Goal: Task Accomplishment & Management: Contribute content

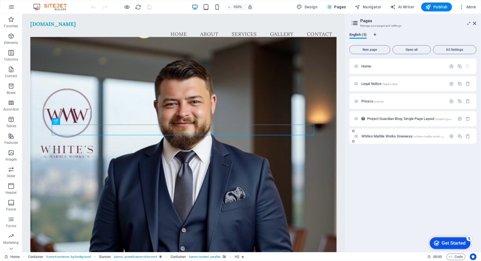
click at [375, 132] on div "Whites Marble Works Giveaway /whites-marble-works-giveaway" at bounding box center [412, 136] width 127 height 15
click at [375, 138] on span "Whites Marble Works Giveaway /whites-marble-works-giveaway" at bounding box center [407, 136] width 92 height 4
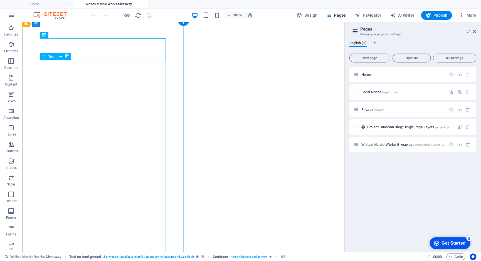
scroll to position [45, 0]
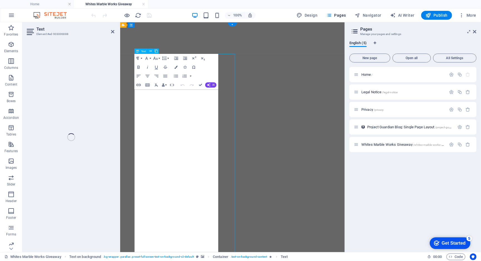
scroll to position [0, 0]
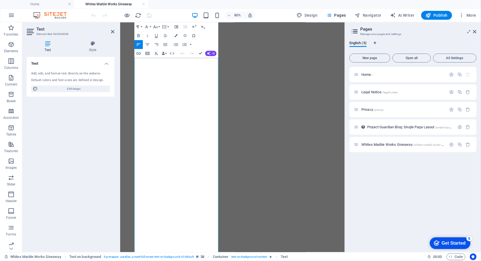
scroll to position [105, 0]
drag, startPoint x: 177, startPoint y: 143, endPoint x: 232, endPoint y: 142, distance: 55.1
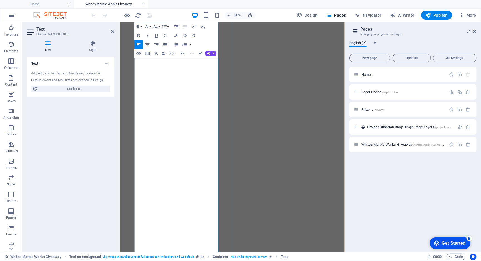
click at [175, 44] on icon "button" at bounding box center [175, 44] width 5 height 5
click at [176, 44] on icon "button" at bounding box center [175, 44] width 5 height 5
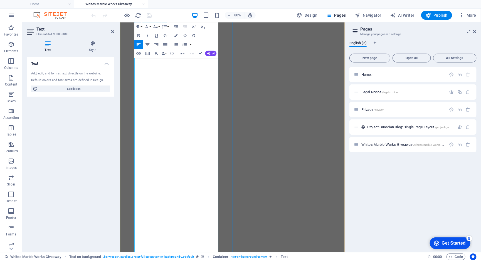
drag, startPoint x: 141, startPoint y: 146, endPoint x: 215, endPoint y: 203, distance: 93.6
click at [186, 44] on icon "button" at bounding box center [184, 44] width 5 height 5
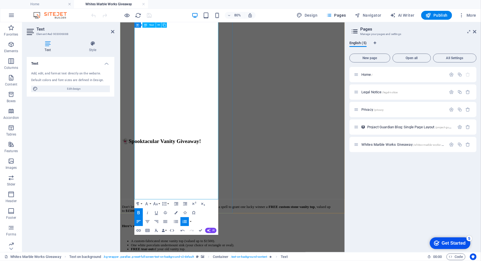
scroll to position [264, 0]
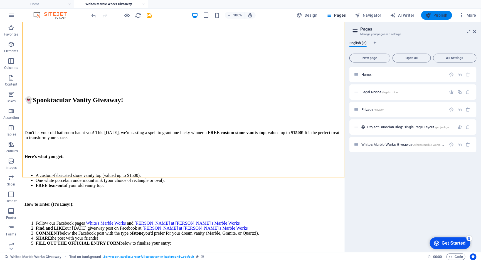
click at [280, 108] on span "Publish" at bounding box center [274, 110] width 11 height 5
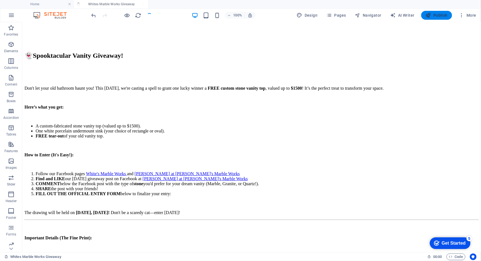
click at [280, 64] on span "Publish" at bounding box center [274, 66] width 11 height 5
